Goal: Task Accomplishment & Management: Manage account settings

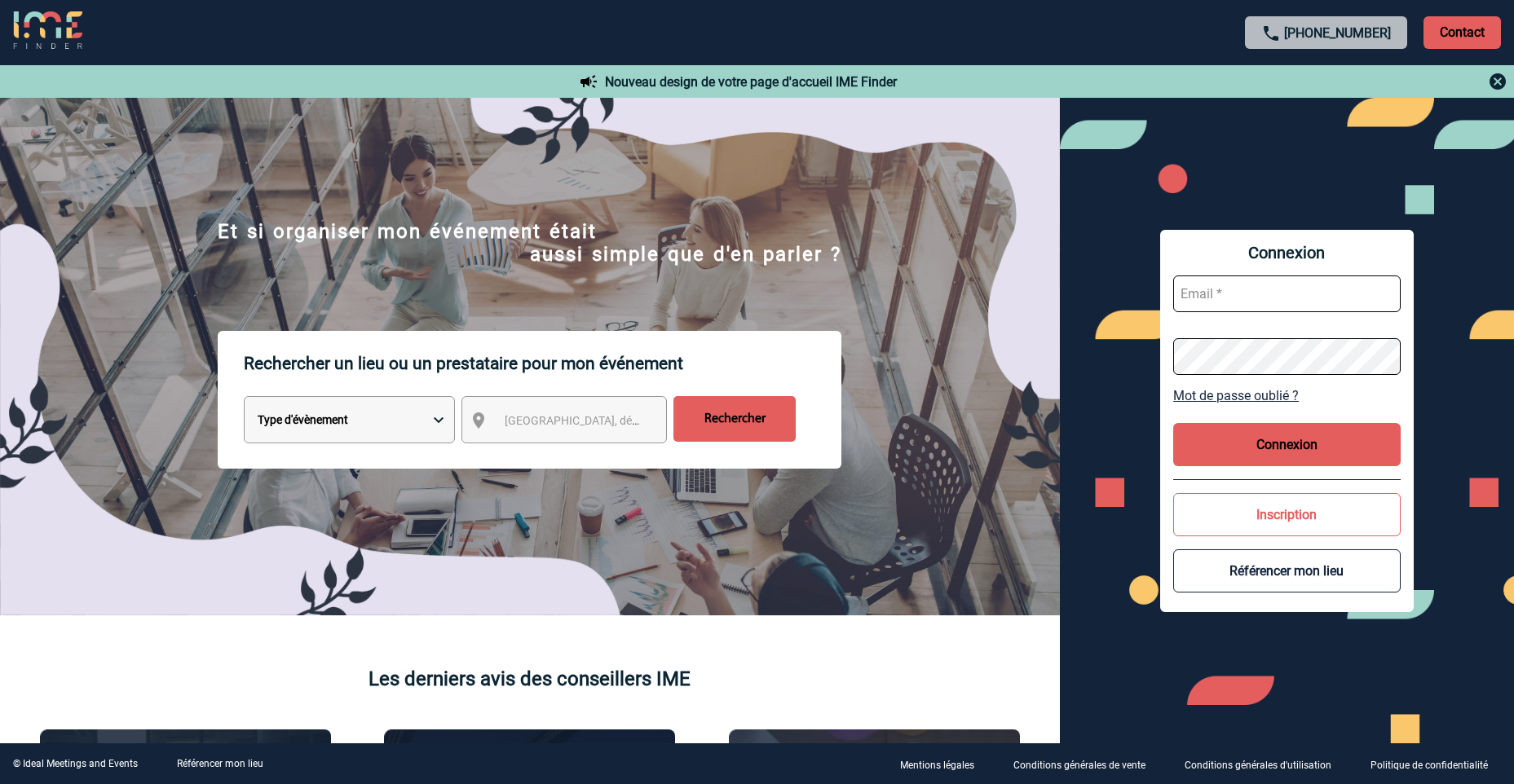
click at [1220, 289] on input "text" at bounding box center [1287, 293] width 228 height 37
type input "[PERSON_NAME][EMAIL_ADDRESS][DOMAIN_NAME]"
click at [1268, 434] on button "Connexion" at bounding box center [1287, 444] width 228 height 43
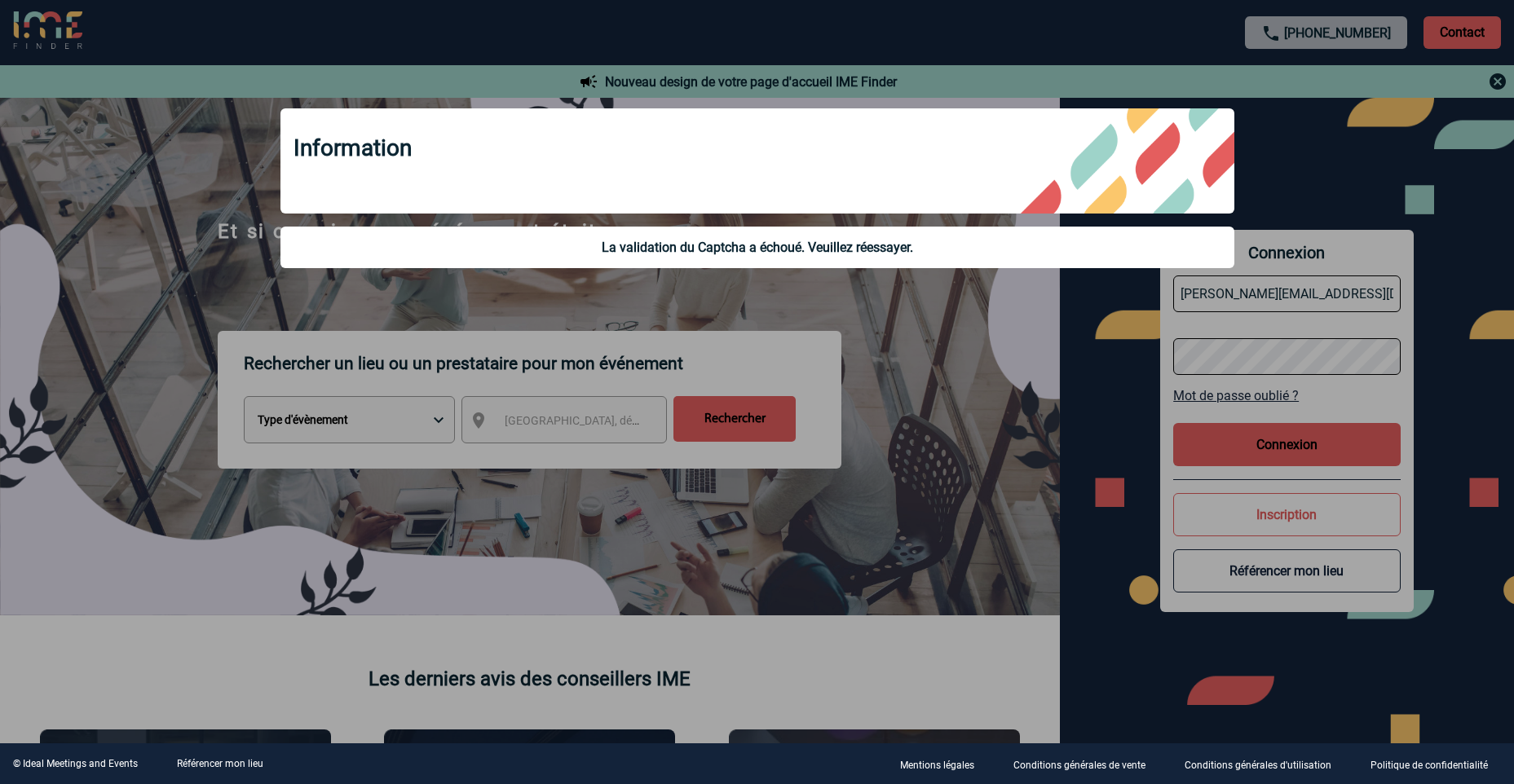
click at [958, 491] on div at bounding box center [757, 392] width 1514 height 784
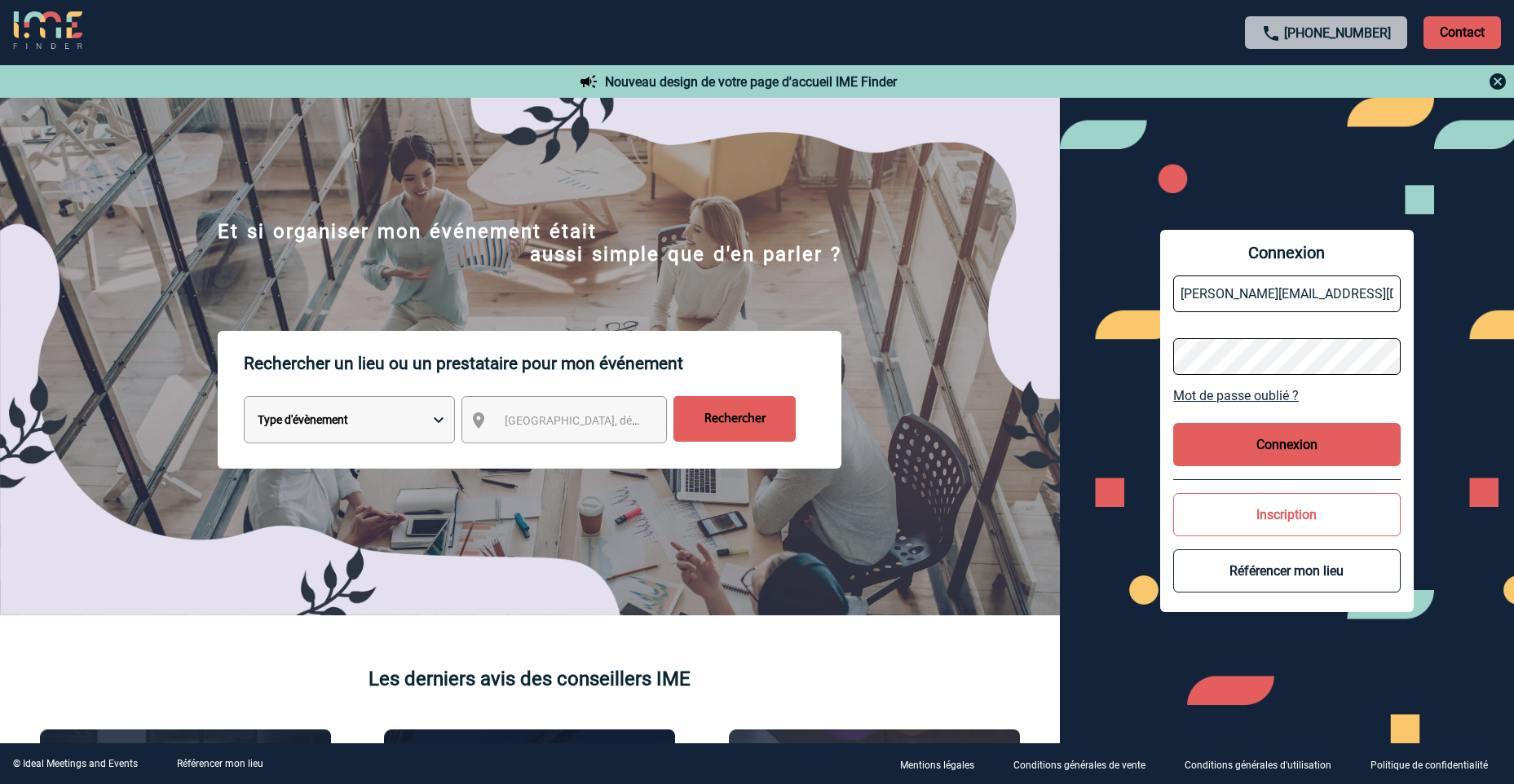
click at [1231, 392] on link "Mot de passe oublié ?" at bounding box center [1287, 396] width 228 height 16
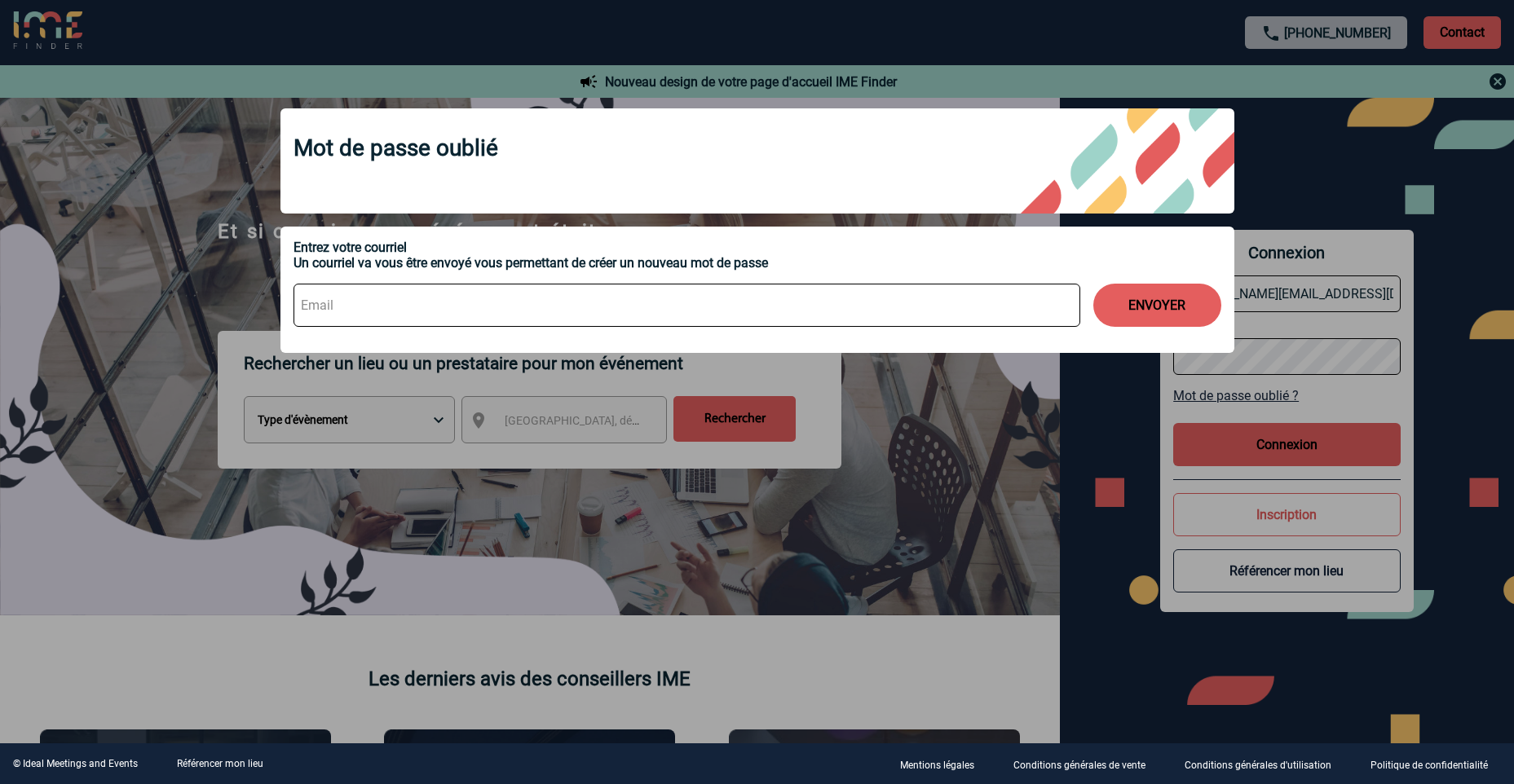
click at [365, 305] on input at bounding box center [687, 305] width 786 height 43
type input "[PERSON_NAME][EMAIL_ADDRESS][DOMAIN_NAME]"
click at [1122, 298] on button "ENVOYER" at bounding box center [1157, 305] width 128 height 43
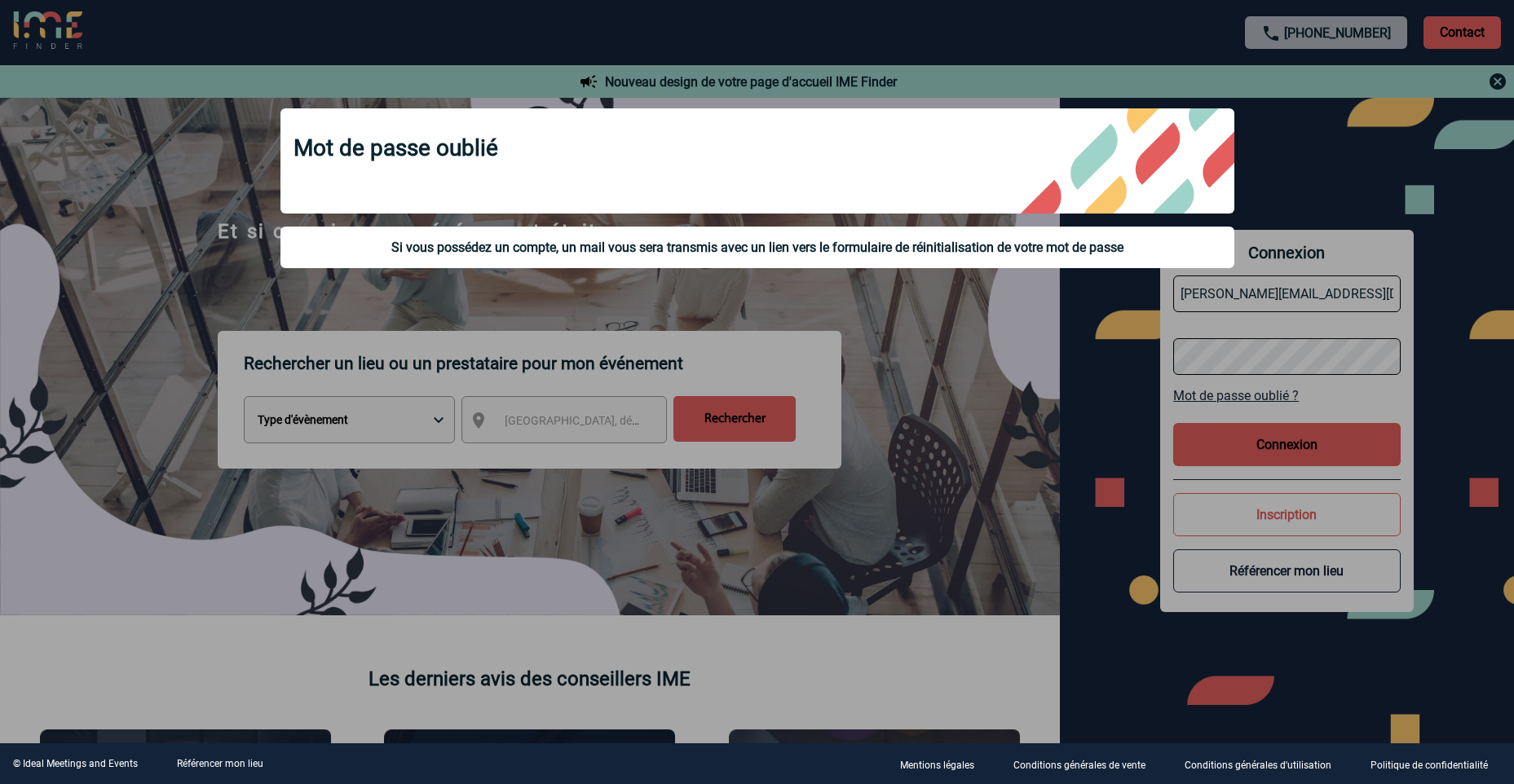
drag, startPoint x: 611, startPoint y: 319, endPoint x: 580, endPoint y: 303, distance: 34.9
click at [613, 319] on div at bounding box center [757, 392] width 1514 height 784
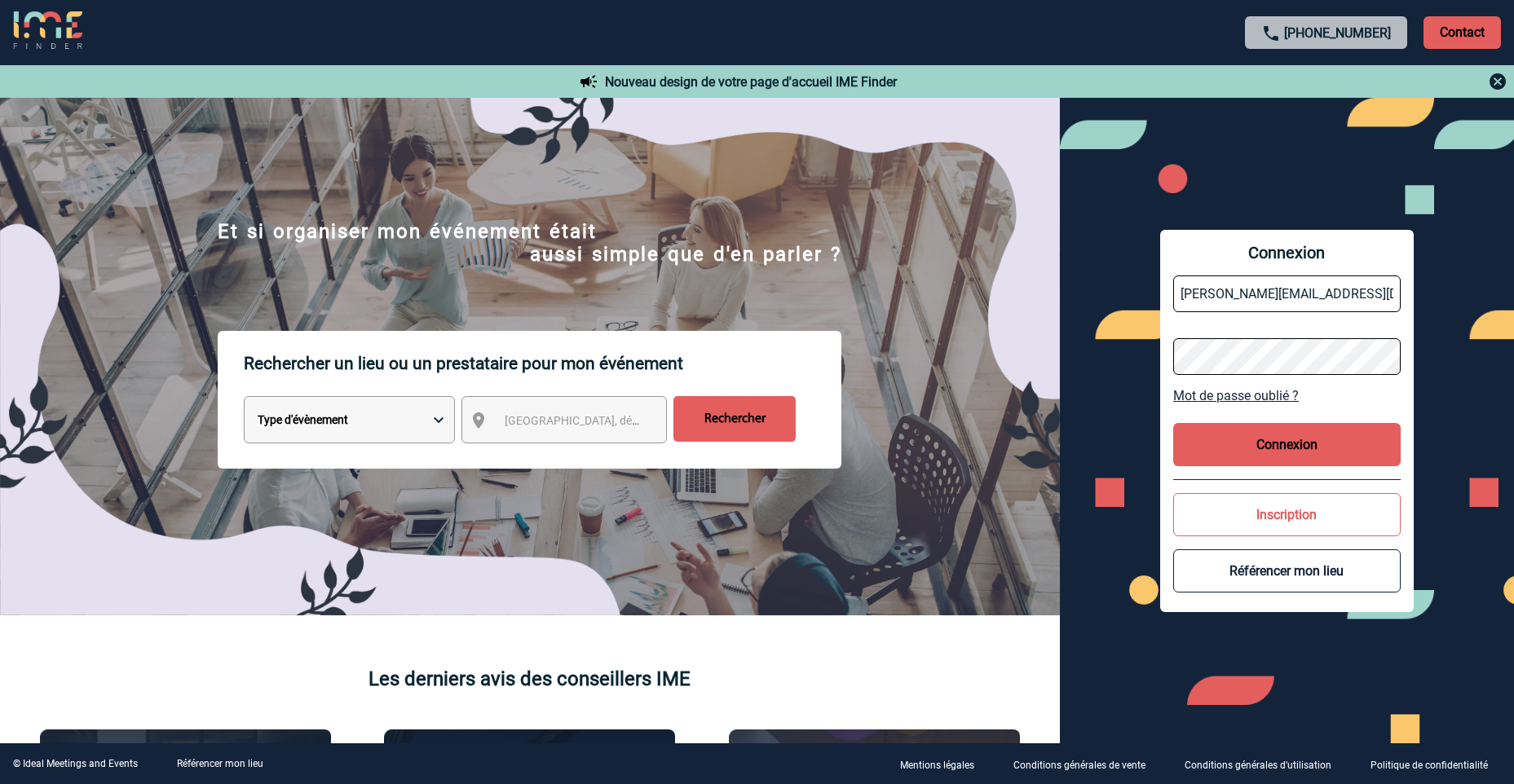
click at [1108, 359] on div "Connexion [PERSON_NAME][EMAIL_ADDRESS][DOMAIN_NAME] Mot de passe oublié ? Conne…" at bounding box center [1286, 420] width 454 height 646
click at [1297, 446] on button "Connexion" at bounding box center [1287, 444] width 228 height 43
click at [1203, 392] on link "Mot de passe oublié ?" at bounding box center [1287, 396] width 228 height 16
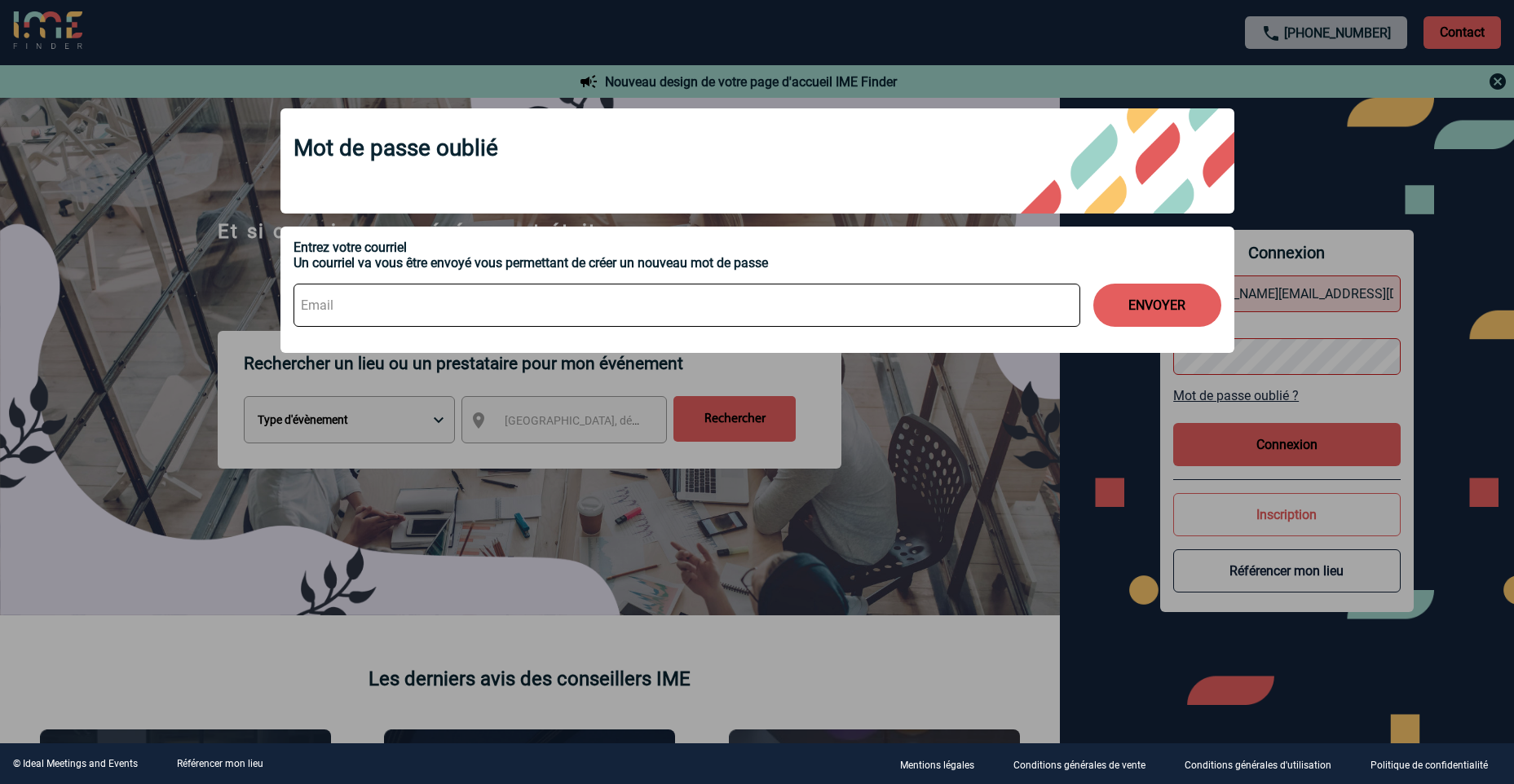
click at [363, 310] on input at bounding box center [687, 305] width 786 height 43
type input "[PERSON_NAME][EMAIL_ADDRESS][DOMAIN_NAME]"
click at [1125, 306] on button "ENVOYER" at bounding box center [1157, 305] width 128 height 43
